Goal: Task Accomplishment & Management: Use online tool/utility

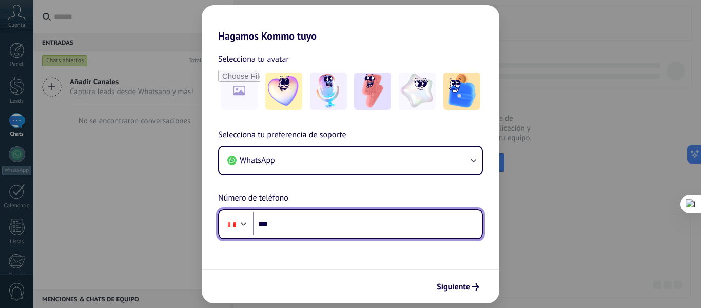
click at [313, 228] on input "***" at bounding box center [367, 224] width 229 height 24
type input "**********"
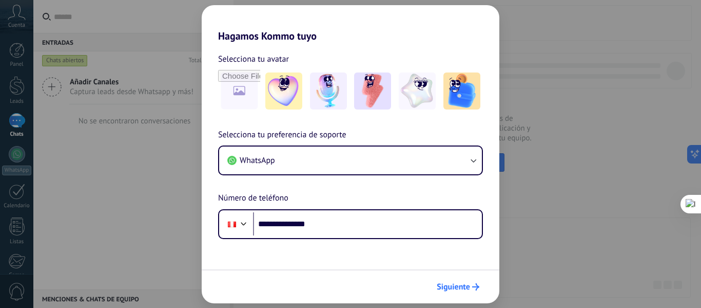
click at [458, 290] on span "Siguiente" at bounding box center [453, 286] width 33 height 7
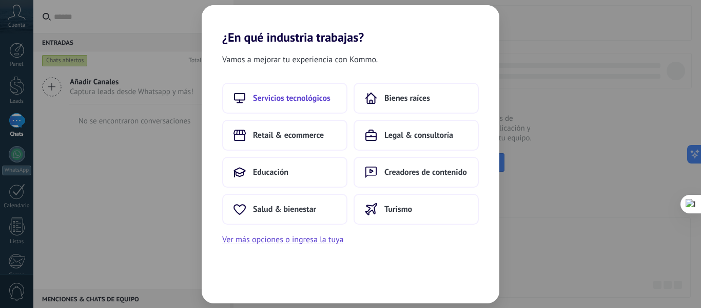
click at [312, 99] on span "Servicios tecnológicos" at bounding box center [292, 98] width 78 height 10
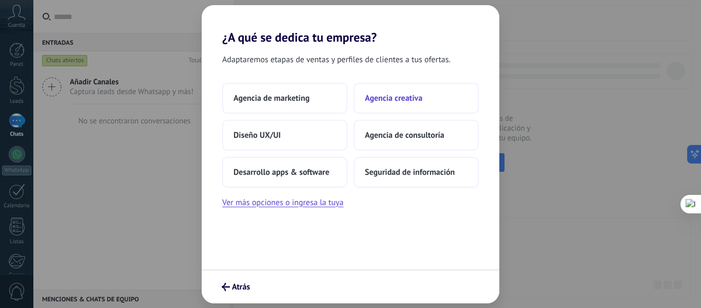
click at [398, 106] on button "Agencia creativa" at bounding box center [416, 98] width 125 height 31
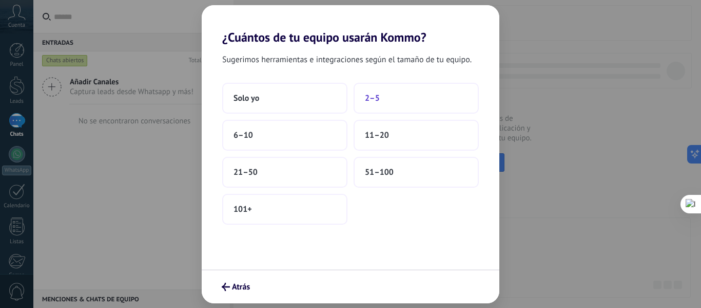
click at [368, 94] on span "2–5" at bounding box center [372, 98] width 15 height 10
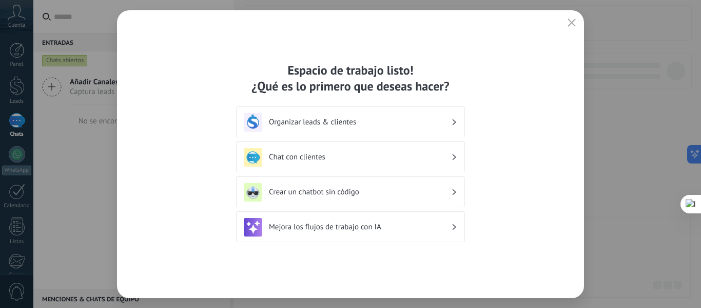
click at [387, 192] on h3 "Crear un chatbot sin código" at bounding box center [360, 192] width 182 height 10
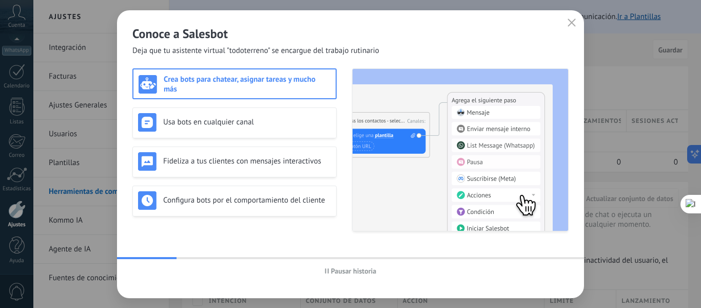
click at [571, 14] on div "Conoce a Salesbot [PERSON_NAME] que tu asistente virtual "todoterreno" se encar…" at bounding box center [350, 33] width 467 height 46
click at [571, 21] on icon "button" at bounding box center [572, 22] width 8 height 8
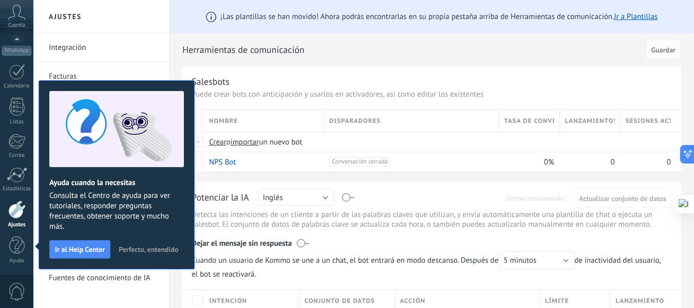
click at [156, 251] on span "Perfecto, entendido" at bounding box center [149, 248] width 60 height 7
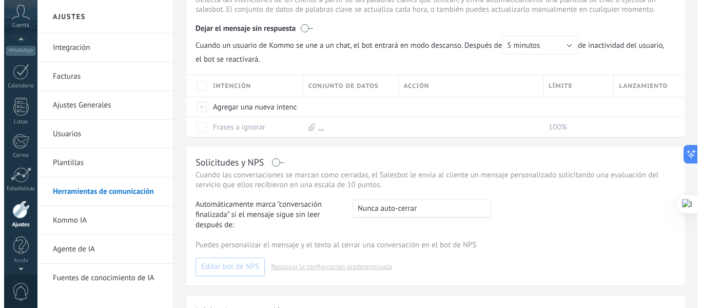
scroll to position [118, 0]
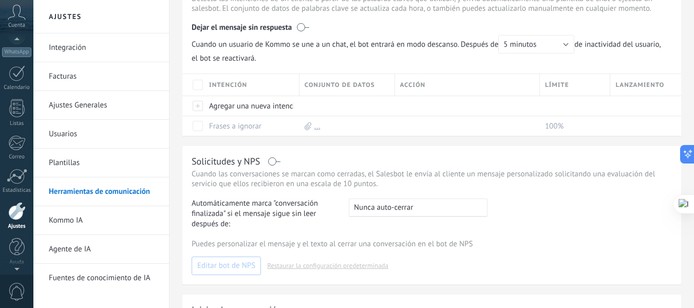
click at [6, 14] on div "Cuenta" at bounding box center [16, 16] width 33 height 33
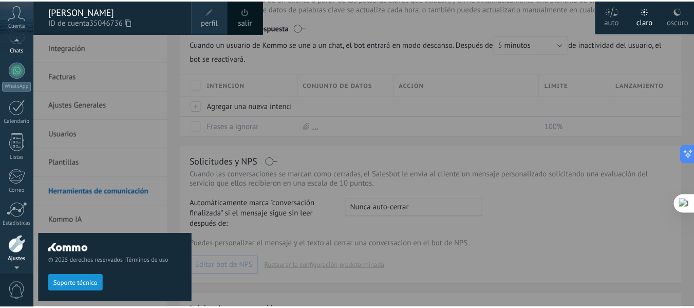
scroll to position [0, 0]
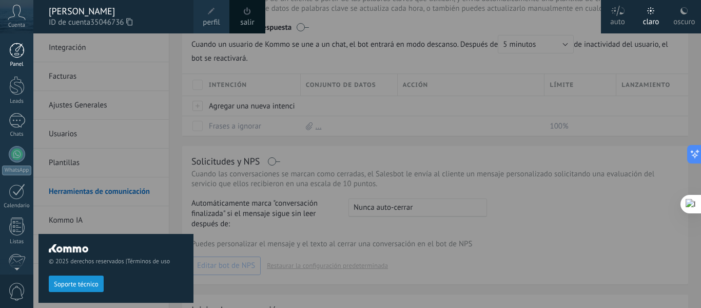
click at [21, 49] on div at bounding box center [16, 50] width 15 height 15
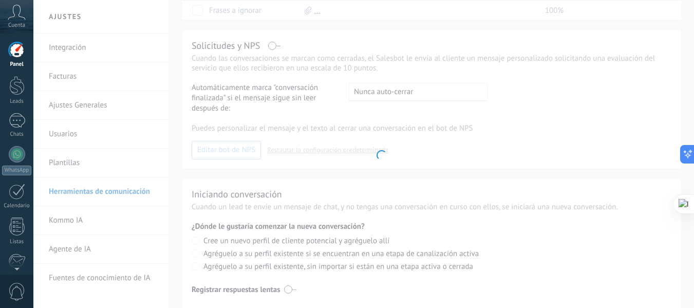
scroll to position [100, 0]
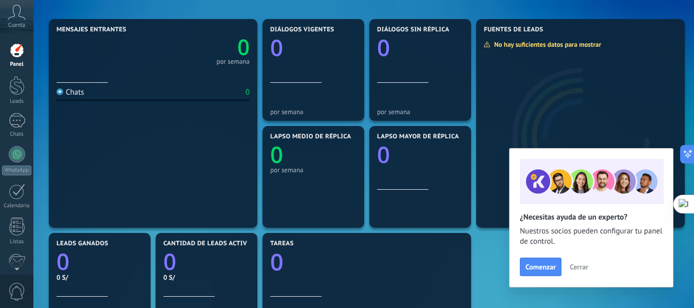
scroll to position [103, 0]
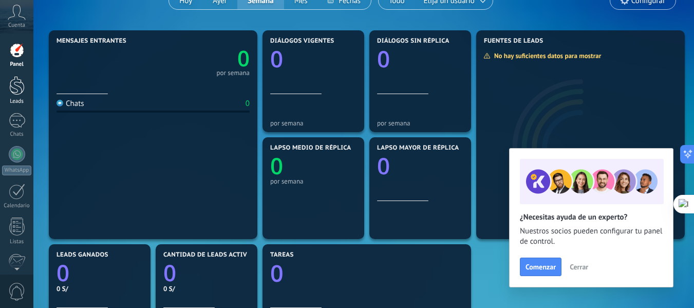
click at [23, 87] on div at bounding box center [16, 85] width 15 height 19
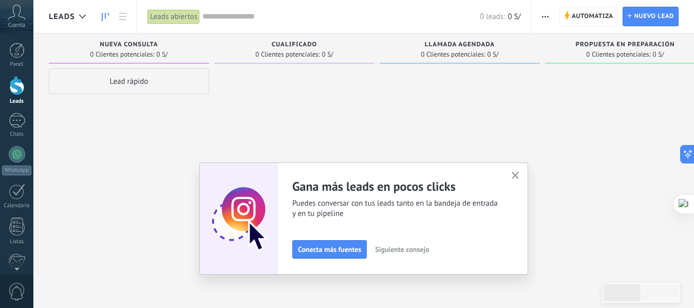
click at [517, 177] on icon "button" at bounding box center [515, 176] width 8 height 8
